Goal: Information Seeking & Learning: Understand process/instructions

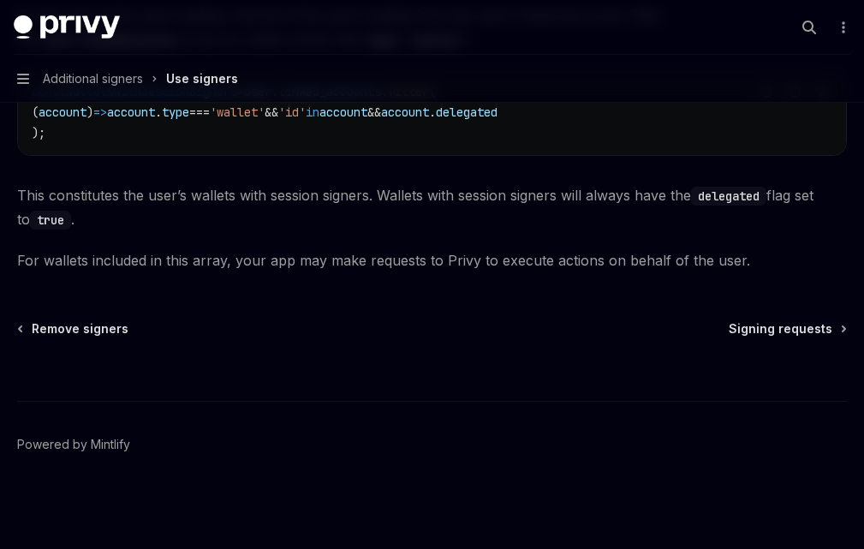
scroll to position [1091, 0]
click at [0, 0] on div "Signing requests" at bounding box center [0, 0] width 0 height 0
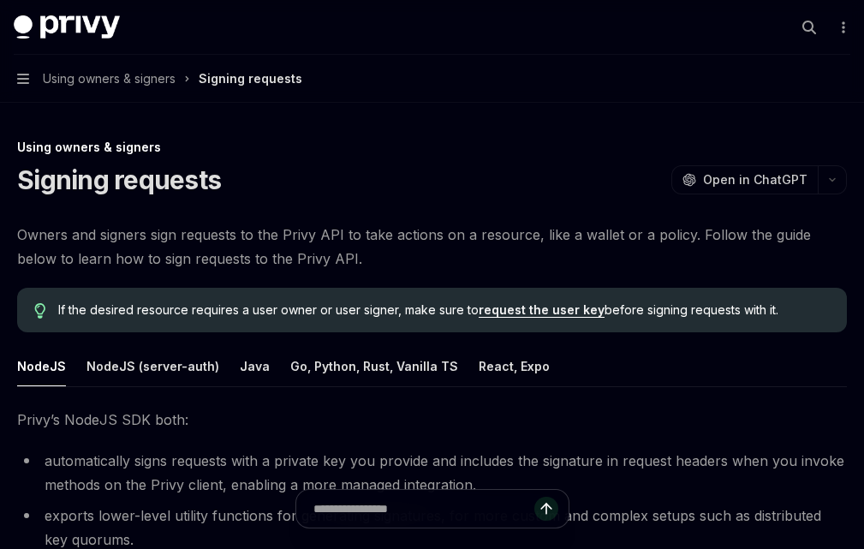
click at [0, 0] on div "Add signers" at bounding box center [0, 0] width 0 height 0
type textarea "*"
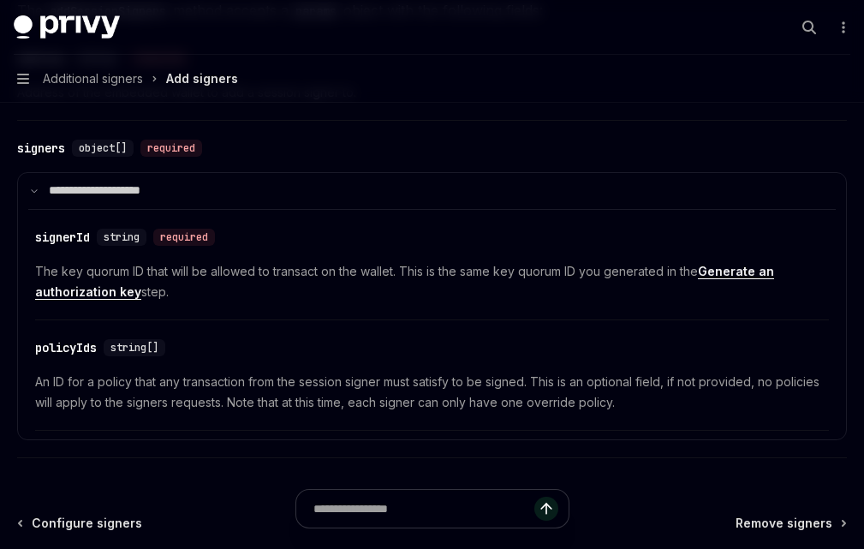
scroll to position [856, 0]
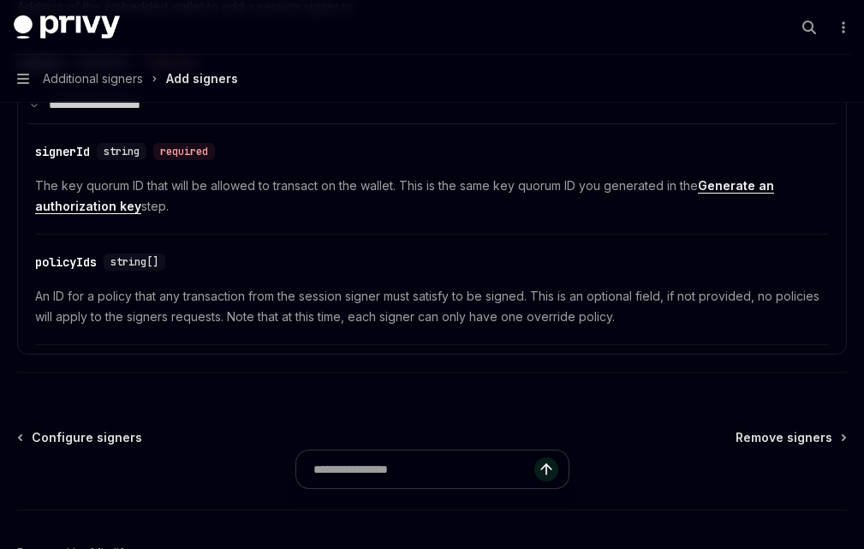
click at [638, 212] on div "​ signerId string required The key quorum ID that will be allowed to transact o…" at bounding box center [432, 184] width 794 height 102
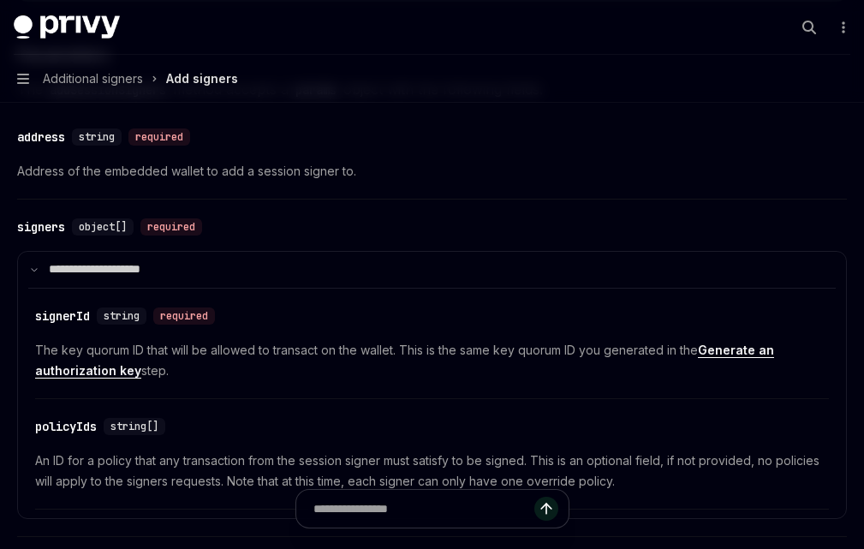
scroll to position [685, 0]
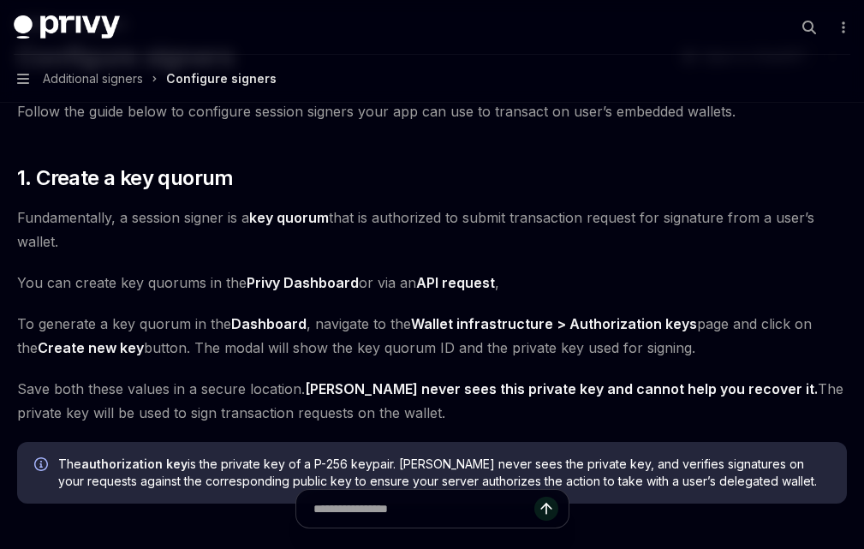
scroll to position [86, 0]
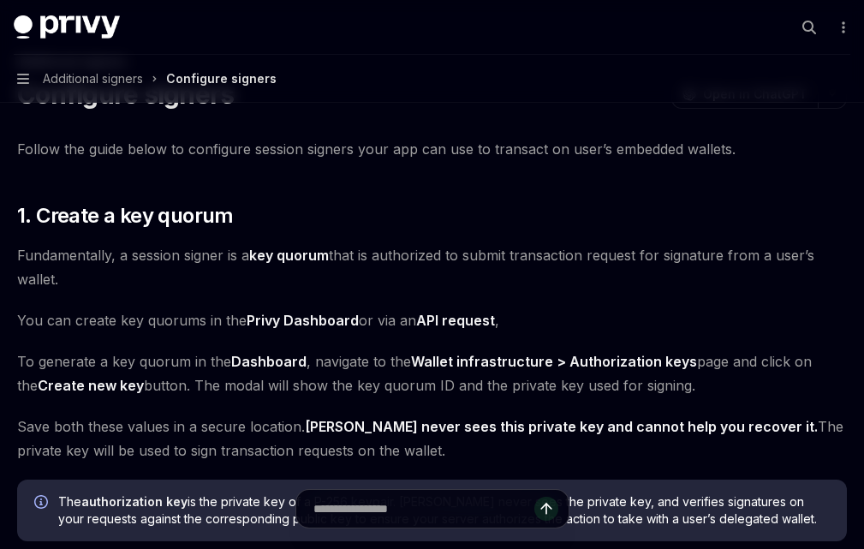
click at [329, 265] on link "key quorum" at bounding box center [289, 256] width 80 height 18
click at [616, 229] on h2 "​ 1. Create a key quorum" at bounding box center [432, 215] width 830 height 27
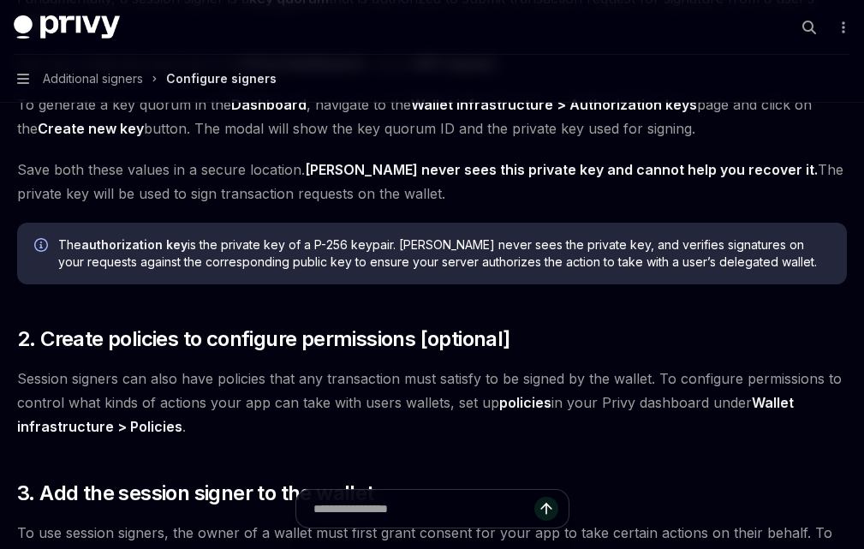
click at [0, 0] on div "Overview" at bounding box center [0, 0] width 0 height 0
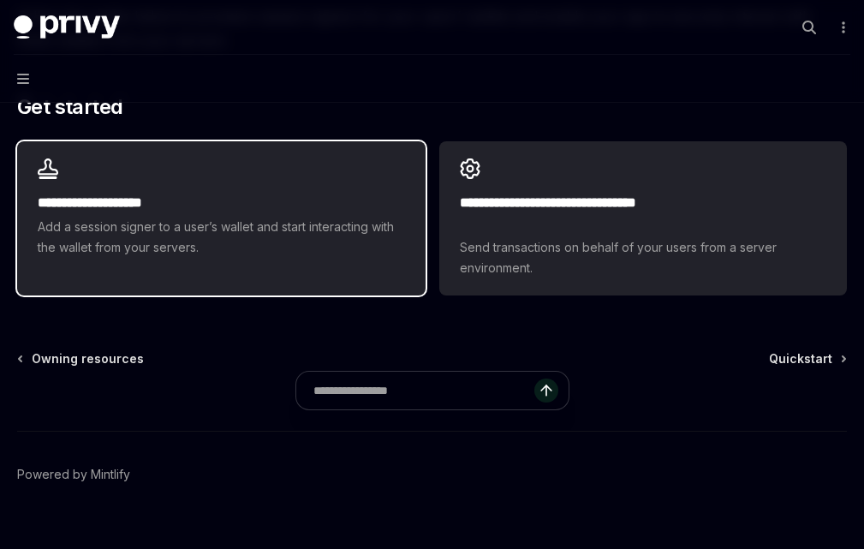
scroll to position [514, 0]
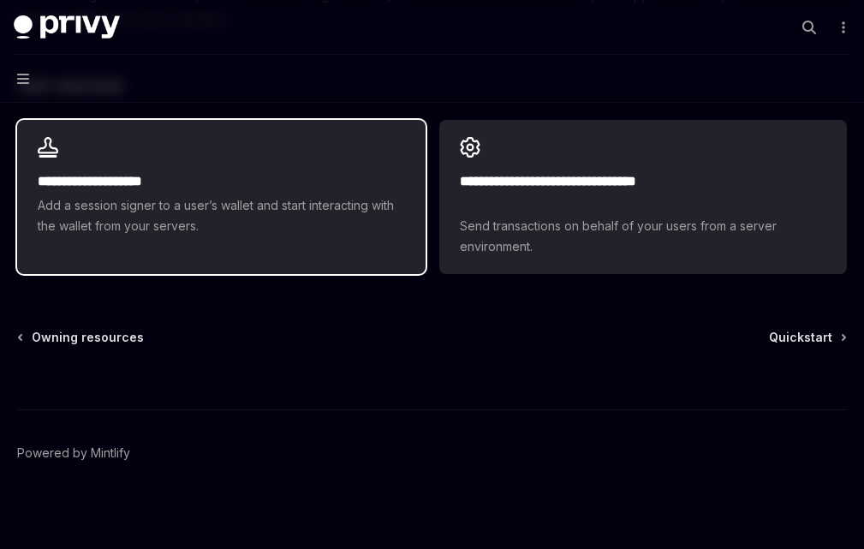
click at [425, 253] on div "**********" at bounding box center [221, 187] width 408 height 134
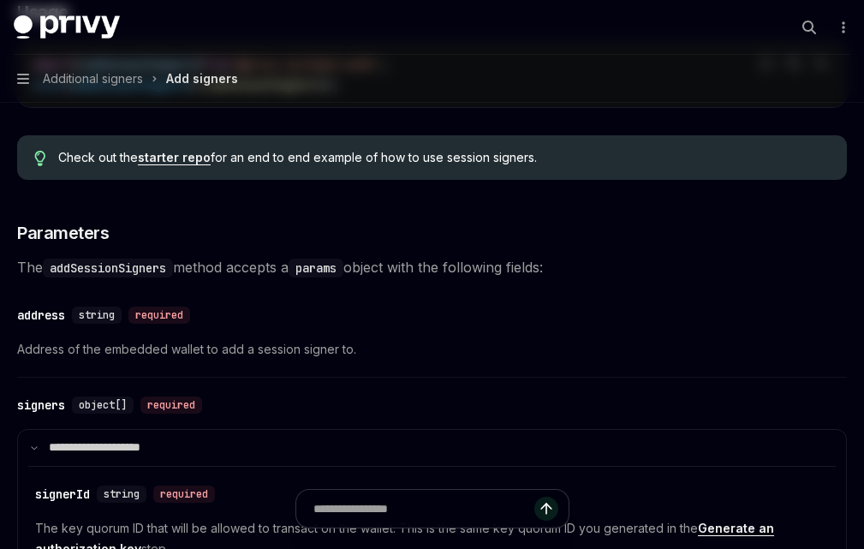
type textarea "*"
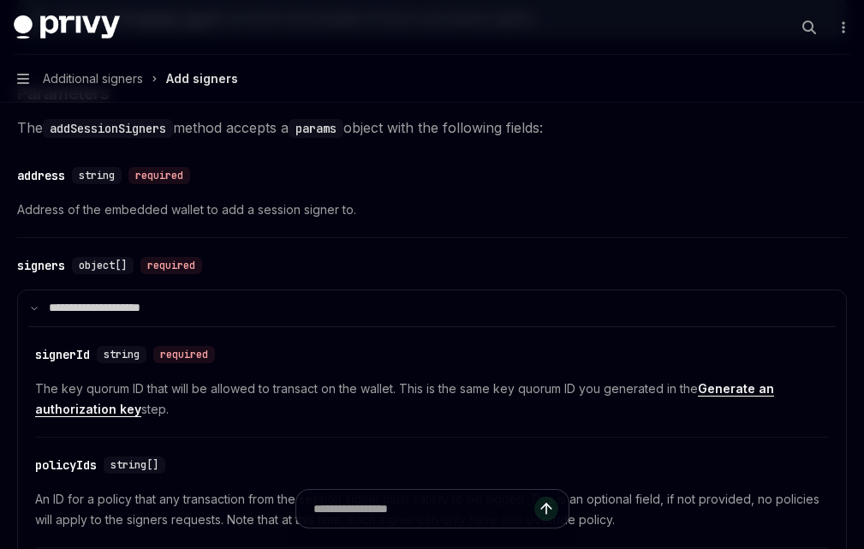
scroll to position [770, 0]
